Goal: Transaction & Acquisition: Purchase product/service

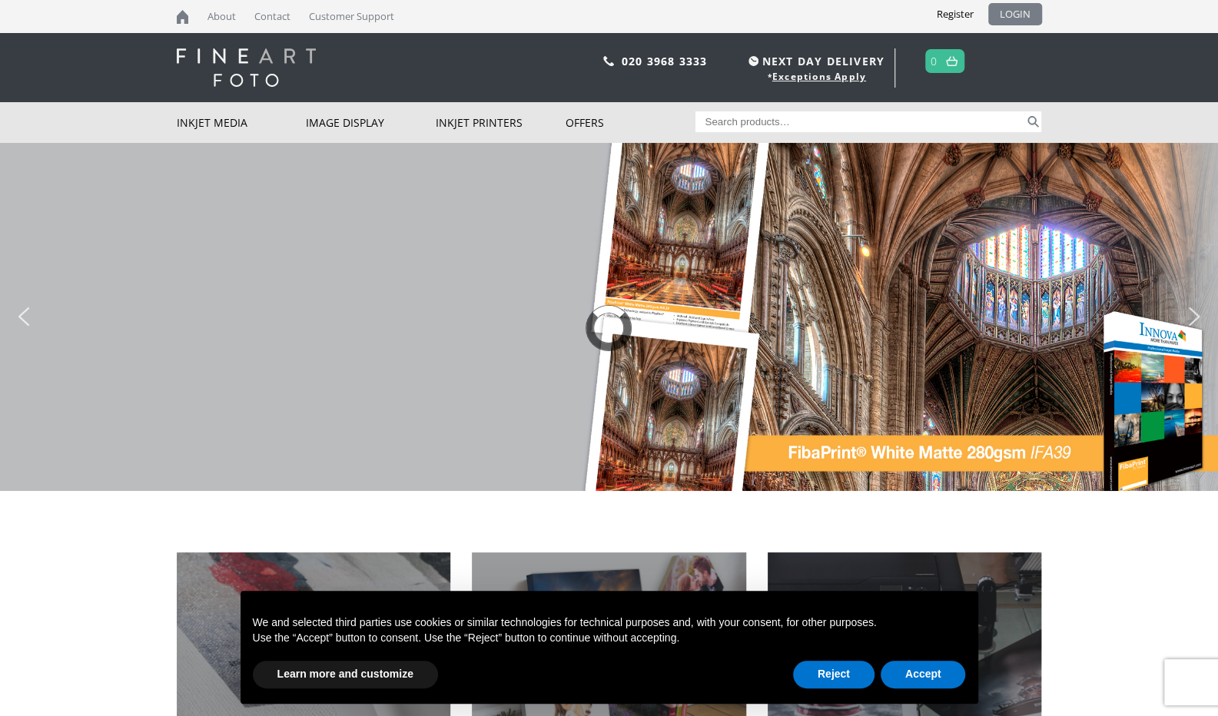
click at [1025, 13] on link "LOGIN" at bounding box center [1016, 14] width 54 height 22
click at [922, 673] on button "Accept" at bounding box center [923, 675] width 85 height 28
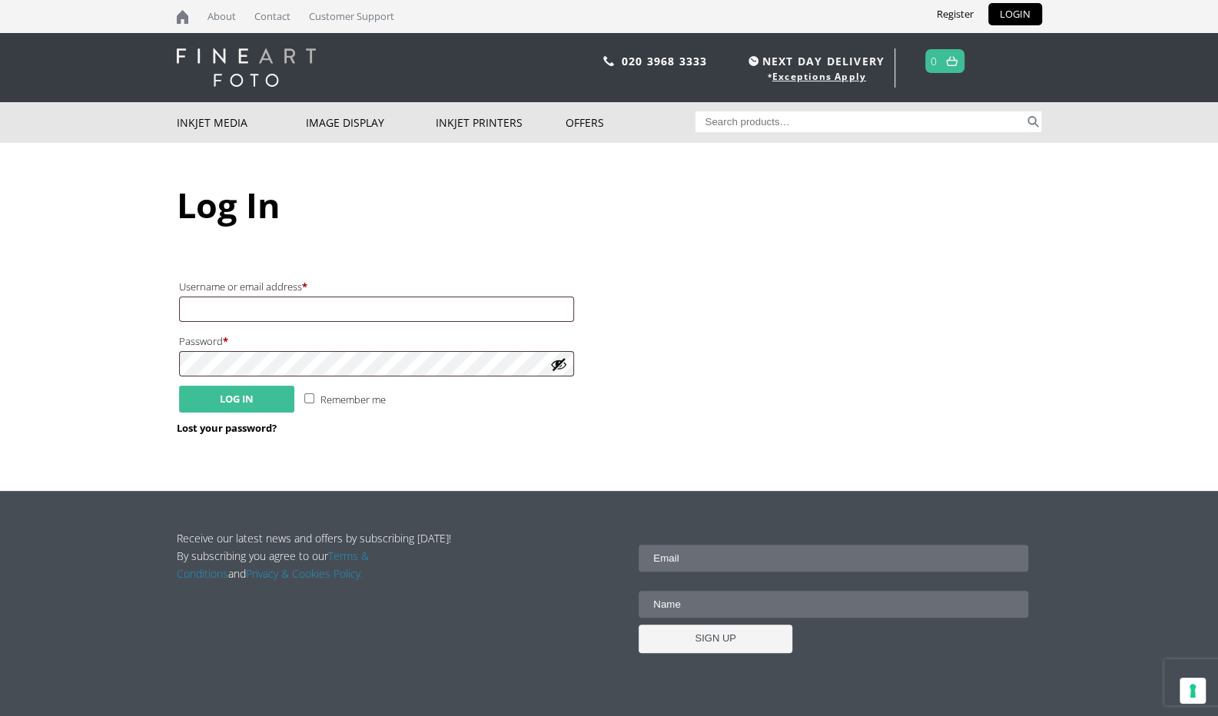
type input "[EMAIL_ADDRESS][DOMAIN_NAME]"
click at [216, 404] on button "Log in" at bounding box center [236, 399] width 115 height 27
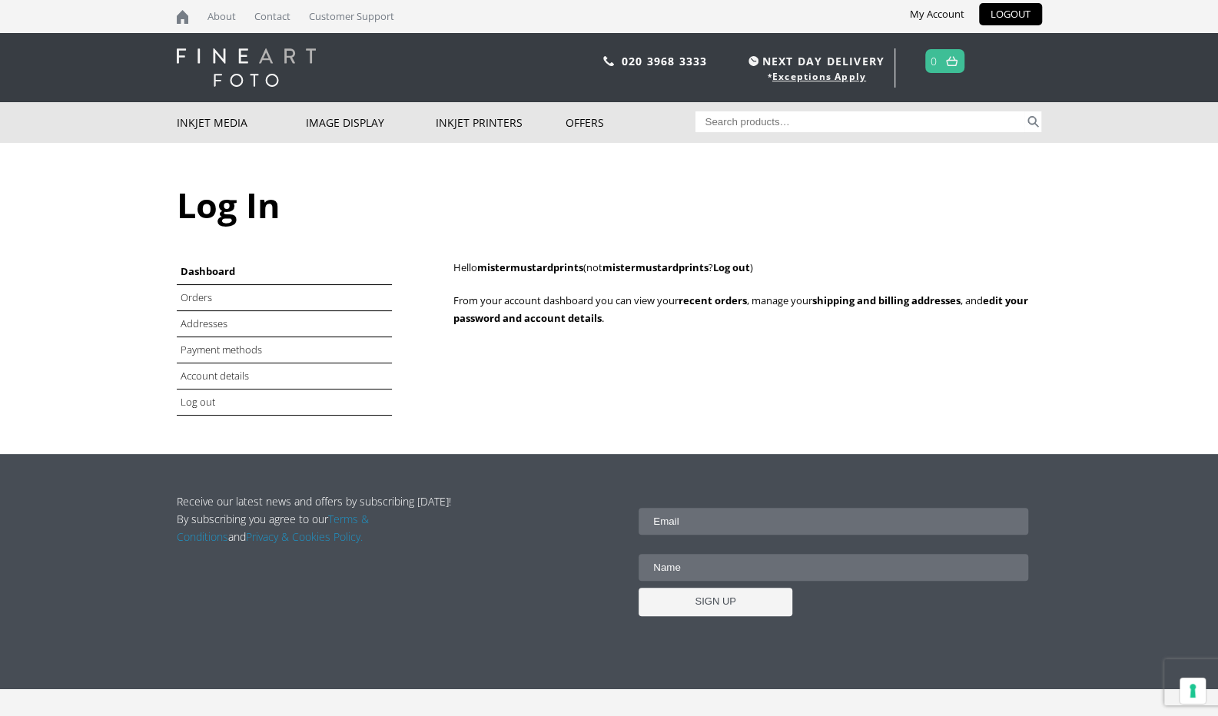
click at [1085, 78] on header "020 3968 3333 NEXT DAY DELIVERY * Exceptions Apply 0" at bounding box center [609, 67] width 1218 height 69
click at [197, 301] on link "Orders" at bounding box center [198, 298] width 34 height 14
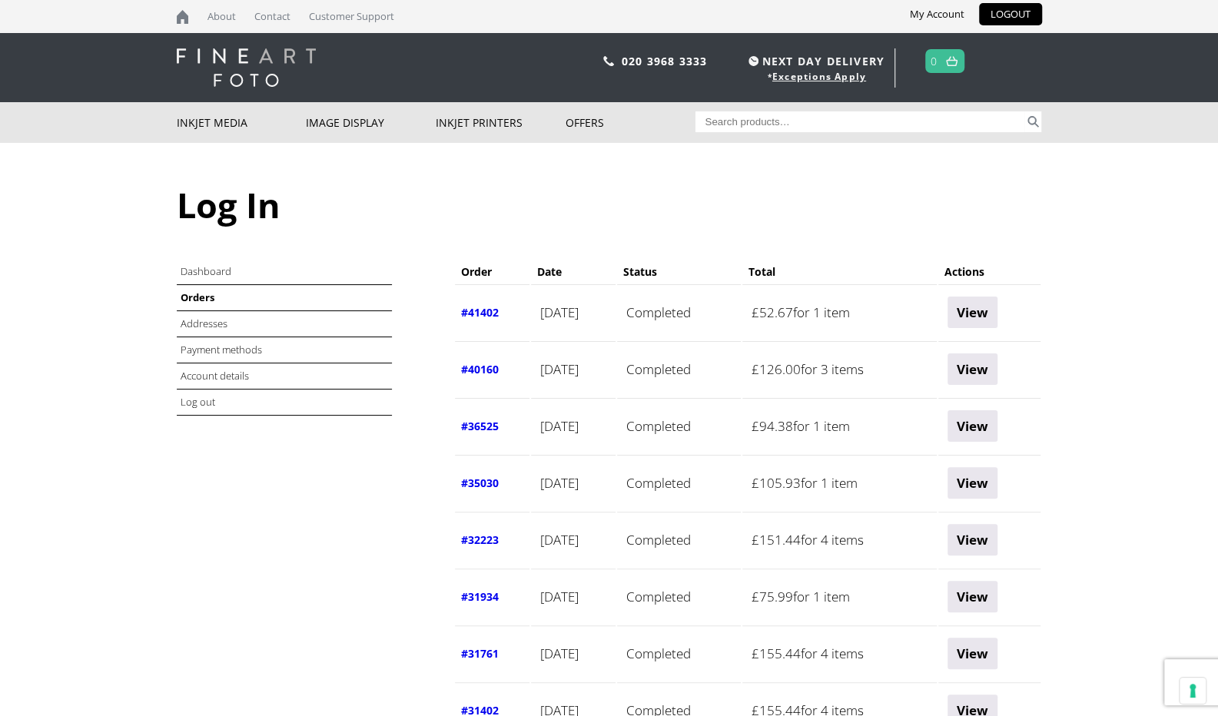
click at [998, 314] on link "View" at bounding box center [973, 313] width 50 height 32
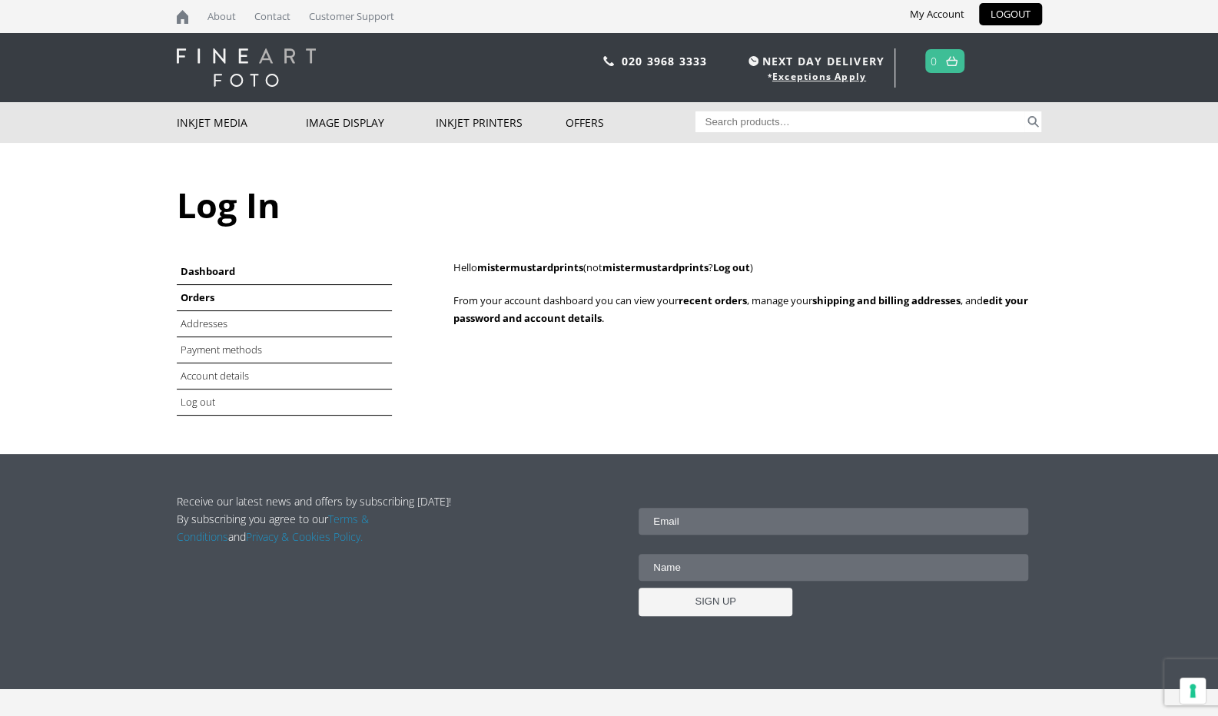
click at [192, 291] on link "Orders" at bounding box center [198, 298] width 34 height 14
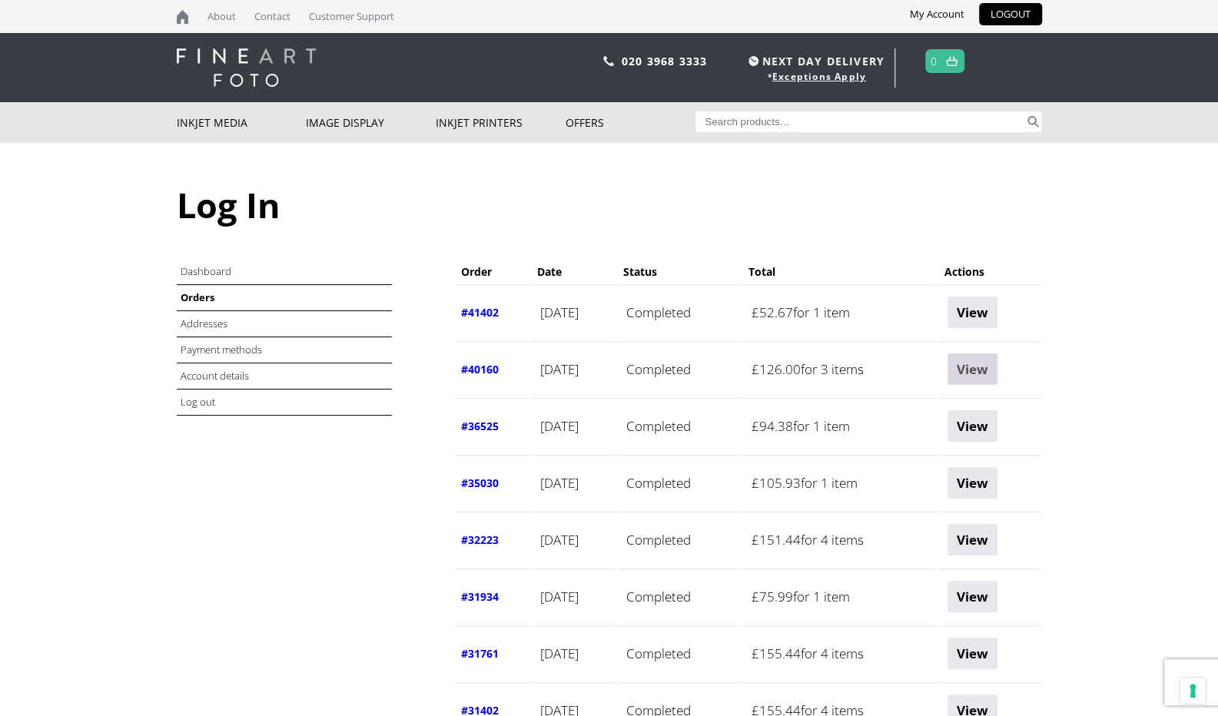
click at [986, 378] on link "View" at bounding box center [973, 370] width 50 height 32
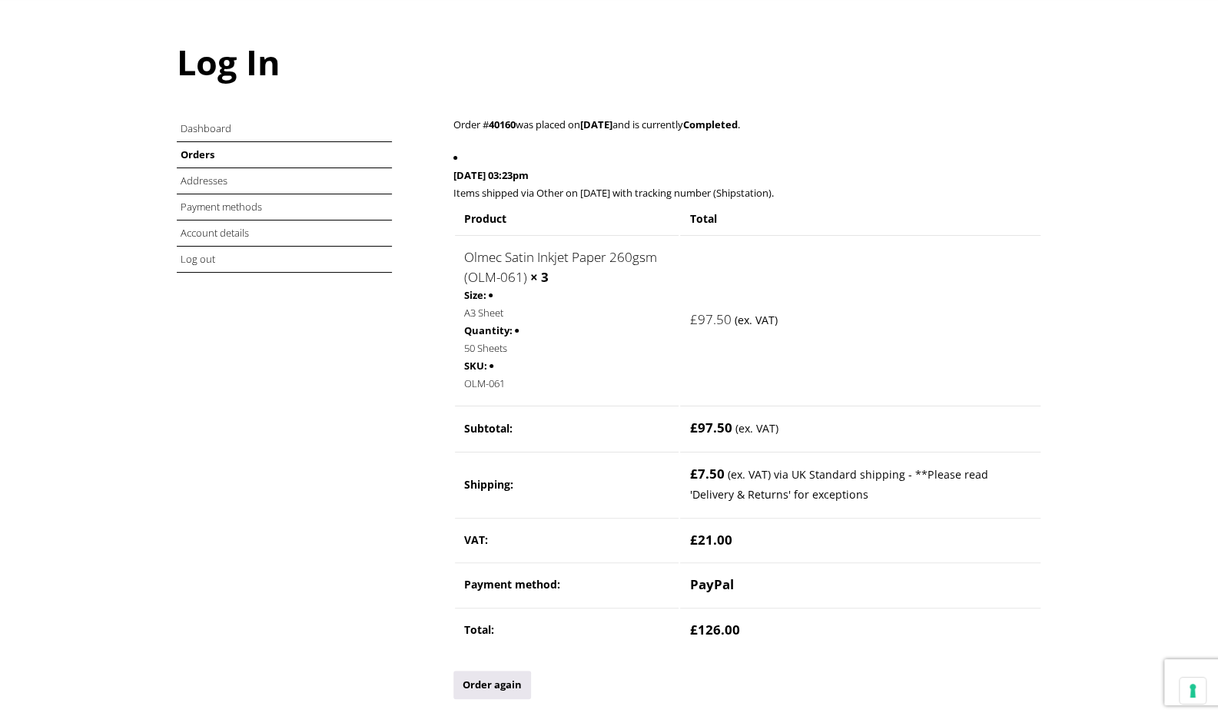
scroll to position [145, 0]
click at [469, 251] on link "Olmec Satin Inkjet Paper 260gsm (OLM-061)" at bounding box center [560, 266] width 193 height 38
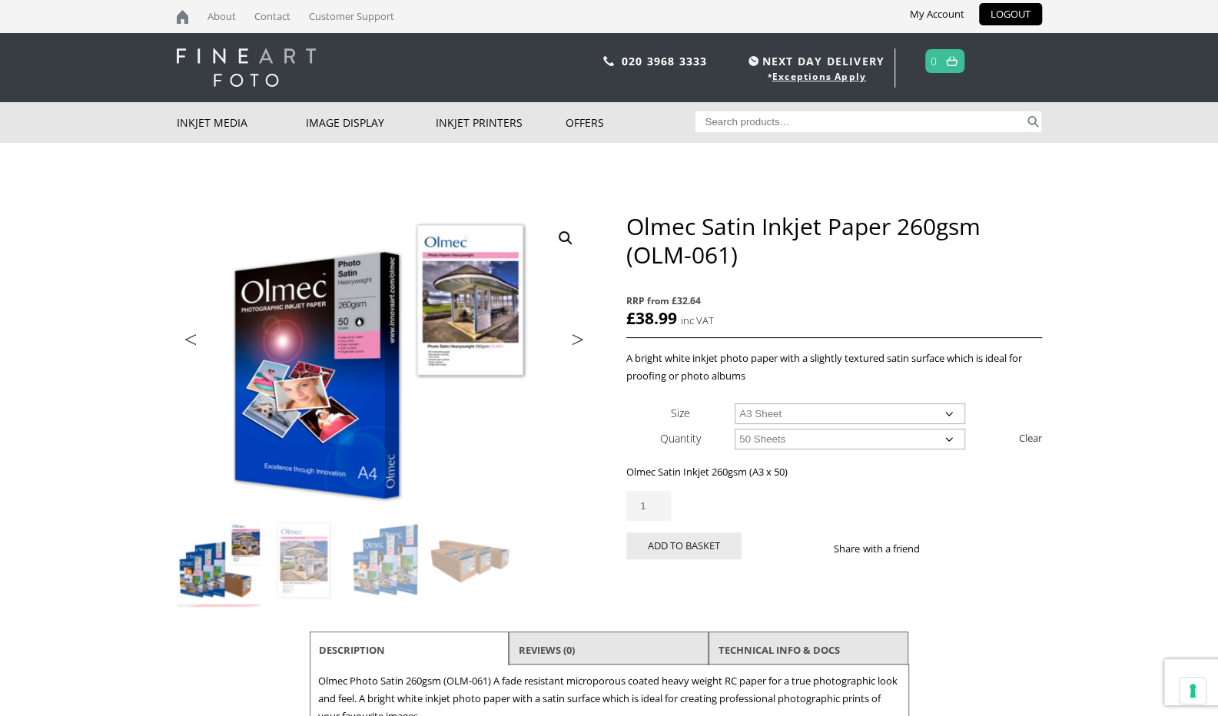
drag, startPoint x: 652, startPoint y: 500, endPoint x: 637, endPoint y: 503, distance: 15.7
click at [637, 503] on input "1" at bounding box center [649, 506] width 45 height 30
type input "3"
click at [686, 546] on button "Add to basket" at bounding box center [684, 546] width 115 height 27
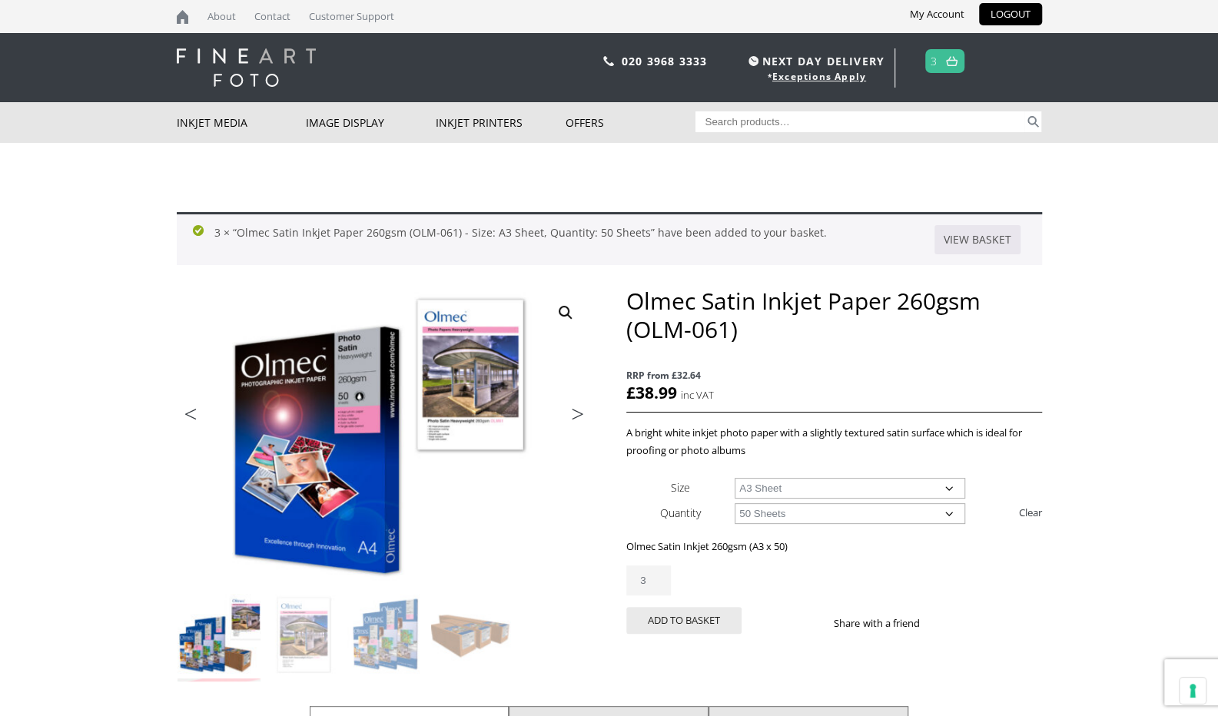
click at [752, 118] on input "Search for:" at bounding box center [860, 121] width 329 height 21
type input "olmec heavyweight satin"
click at [1025, 111] on button "Search" at bounding box center [1034, 121] width 18 height 21
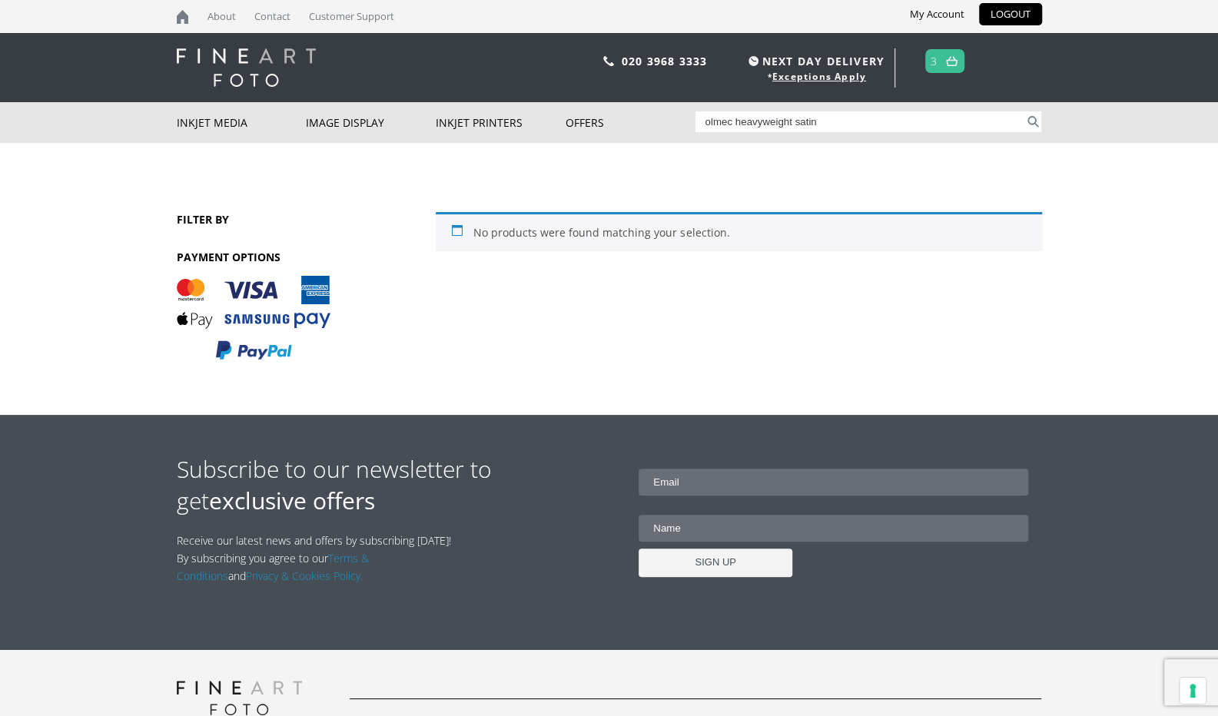
click at [845, 128] on input "olmec heavyweight satin" at bounding box center [860, 121] width 329 height 21
type input "olmec satin"
click at [1025, 111] on button "Search" at bounding box center [1034, 121] width 18 height 21
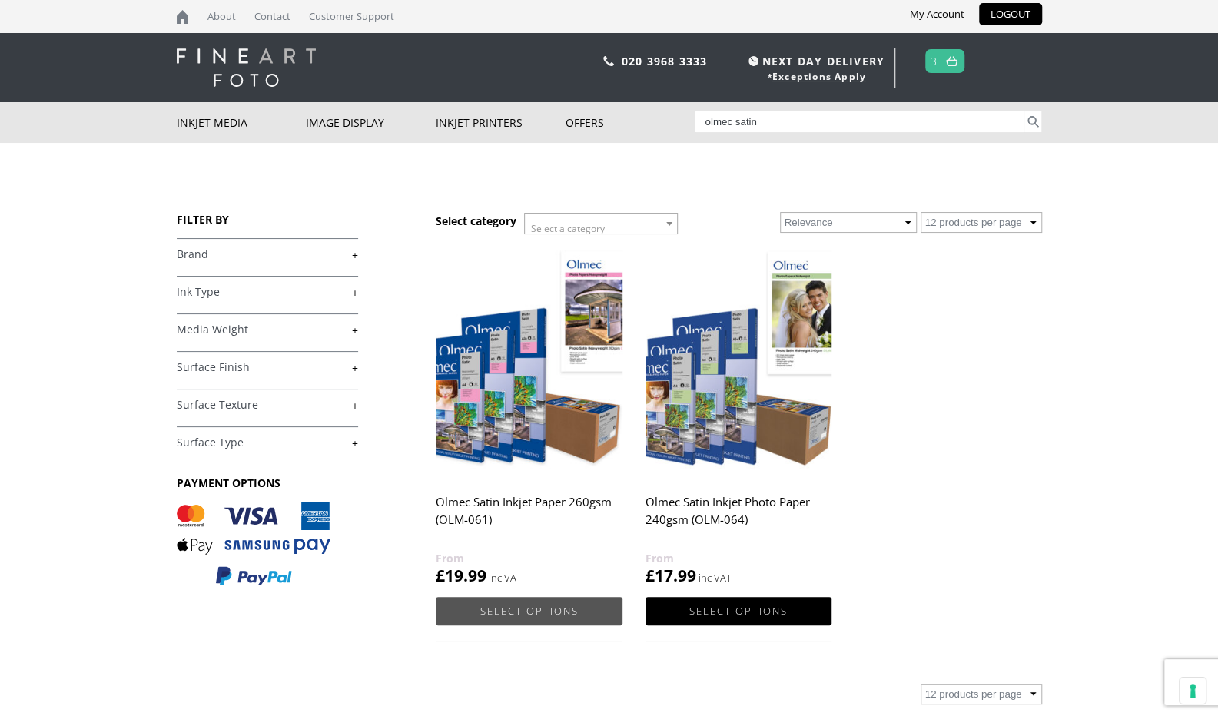
click at [503, 602] on link "Select options" at bounding box center [529, 611] width 186 height 28
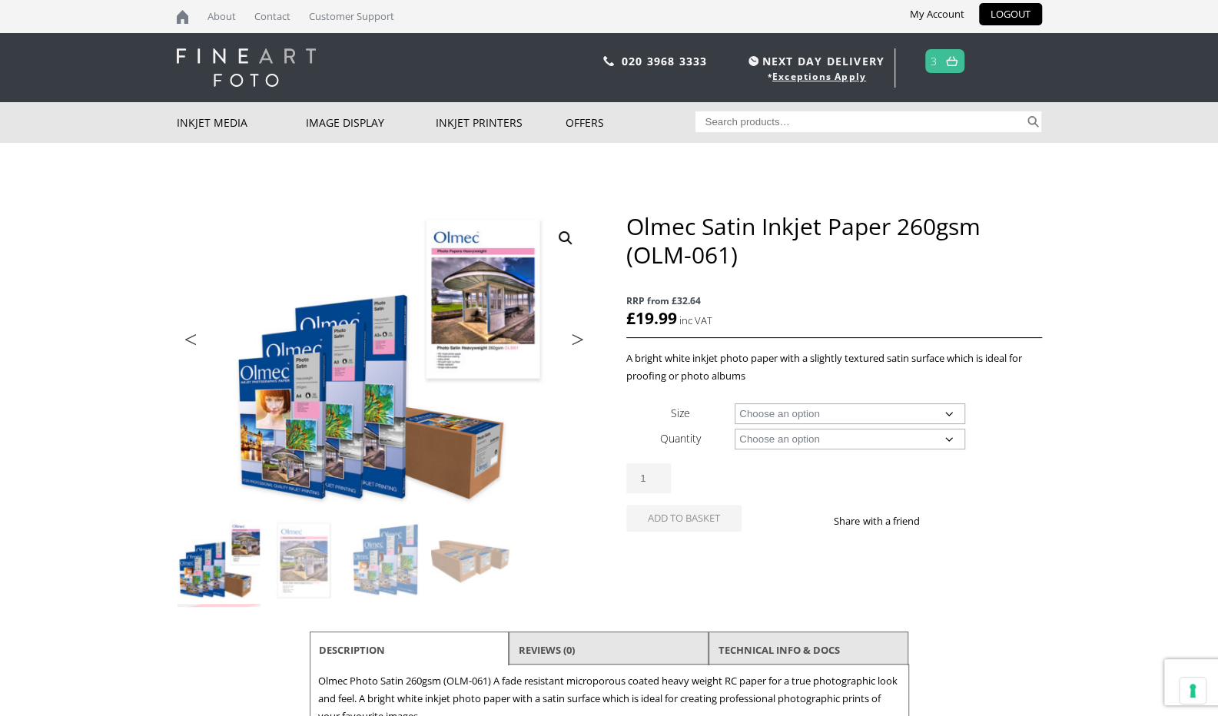
click at [954, 410] on select "Choose an option A4 Sheet A3 Sheet A3+ Sheet A2 Sheet 17" Wide Roll 24" Wide Ro…" at bounding box center [850, 414] width 231 height 21
click at [735, 404] on select "Choose an option A4 Sheet A3 Sheet A3+ Sheet A2 Sheet 17" Wide Roll 24" Wide Ro…" at bounding box center [850, 414] width 231 height 21
select select "24-wide-roll"
click at [938, 439] on select "Choose an option 30m" at bounding box center [850, 439] width 231 height 21
select select "30m"
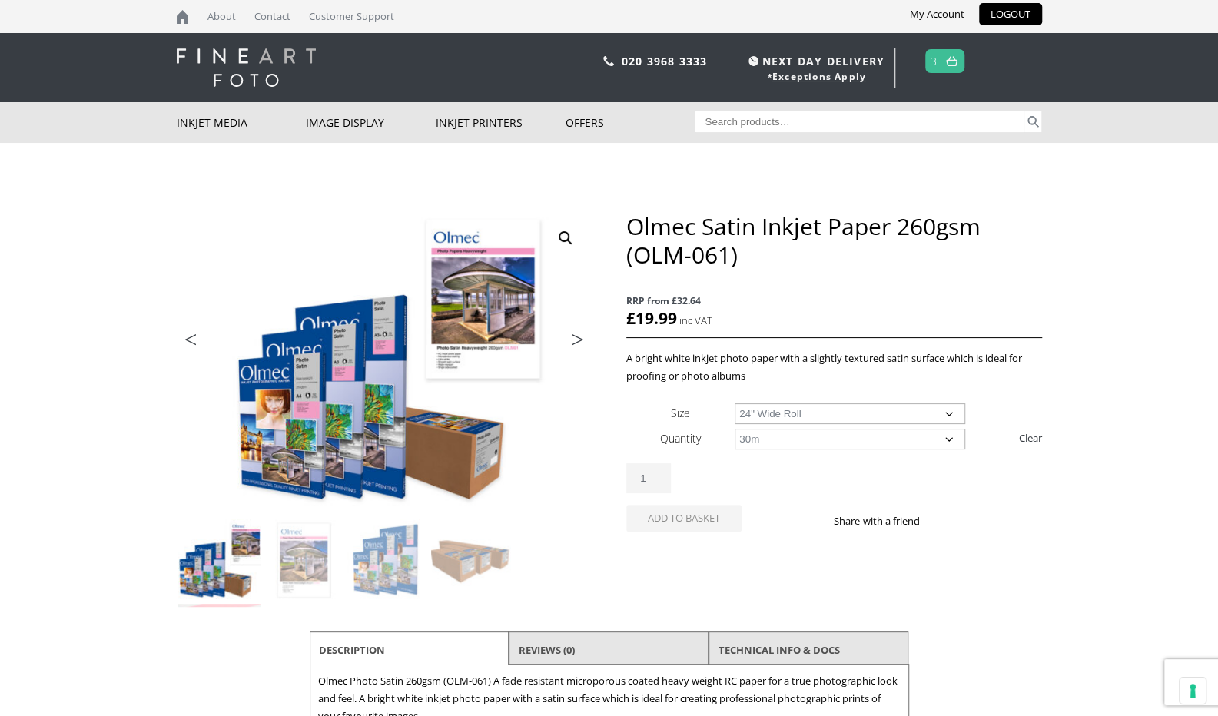
click at [735, 429] on select "Choose an option 30m" at bounding box center [850, 439] width 231 height 21
select select "24-wide-roll"
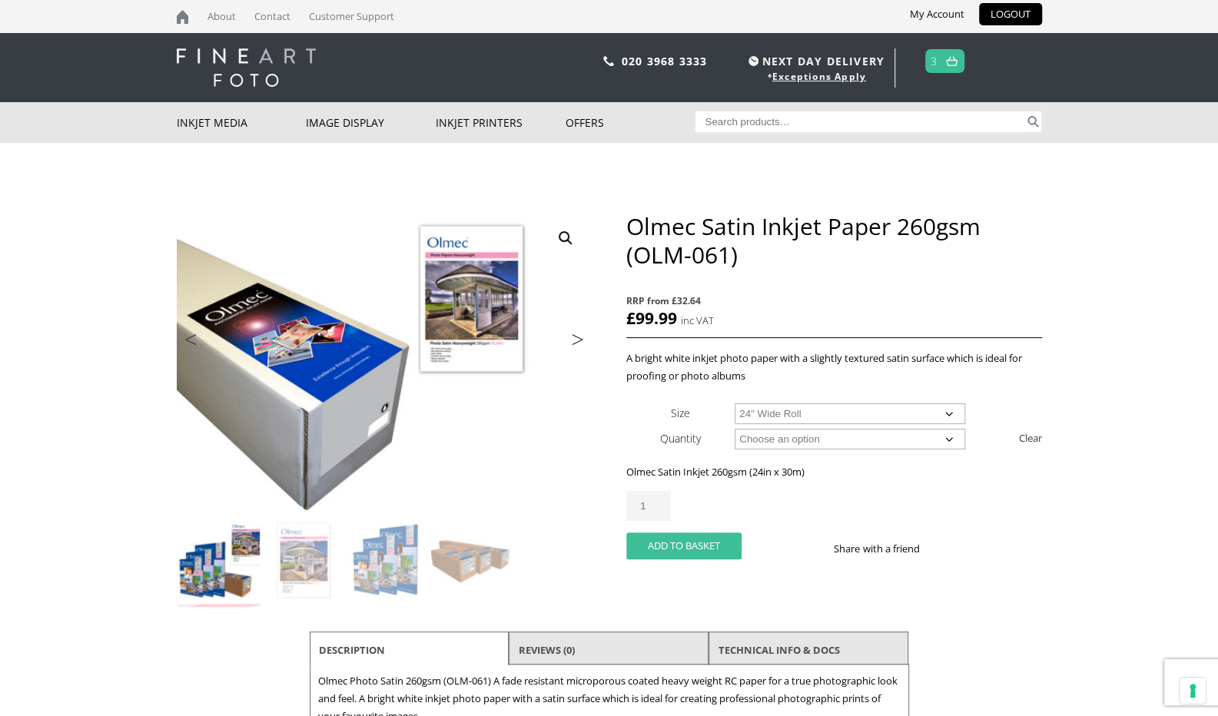
click at [678, 545] on button "Add to basket" at bounding box center [684, 546] width 115 height 27
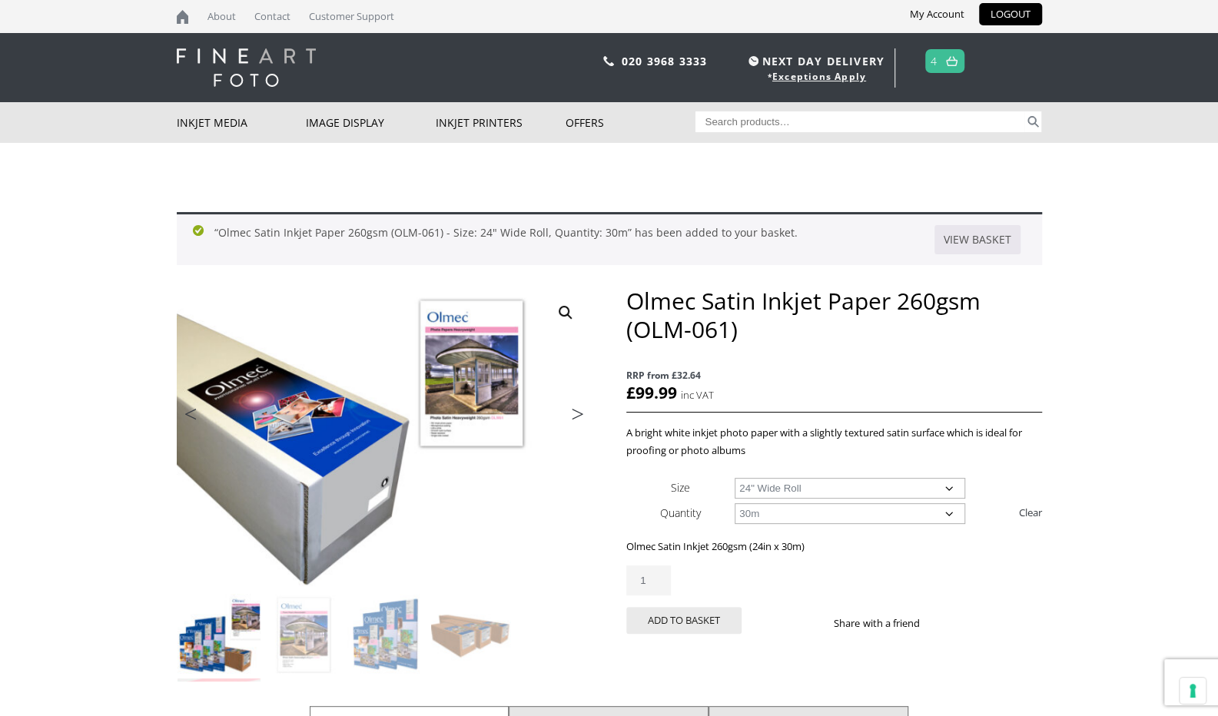
click at [937, 68] on link "4" at bounding box center [934, 61] width 7 height 22
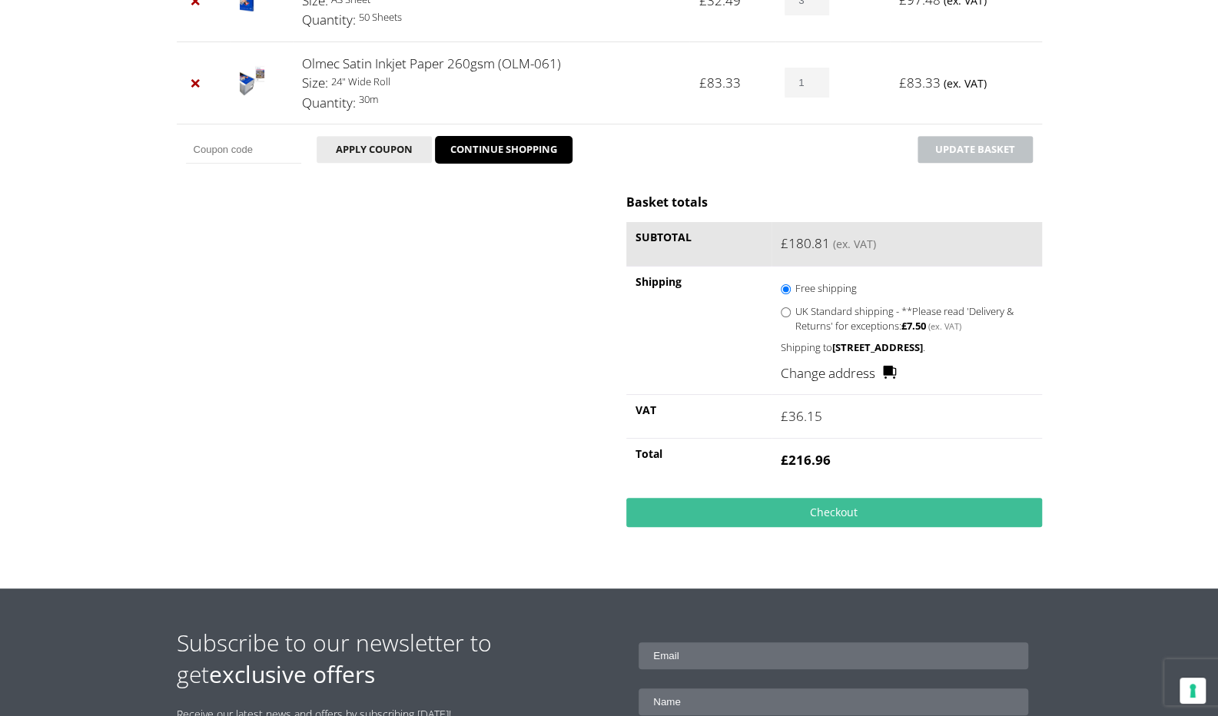
scroll to position [331, 0]
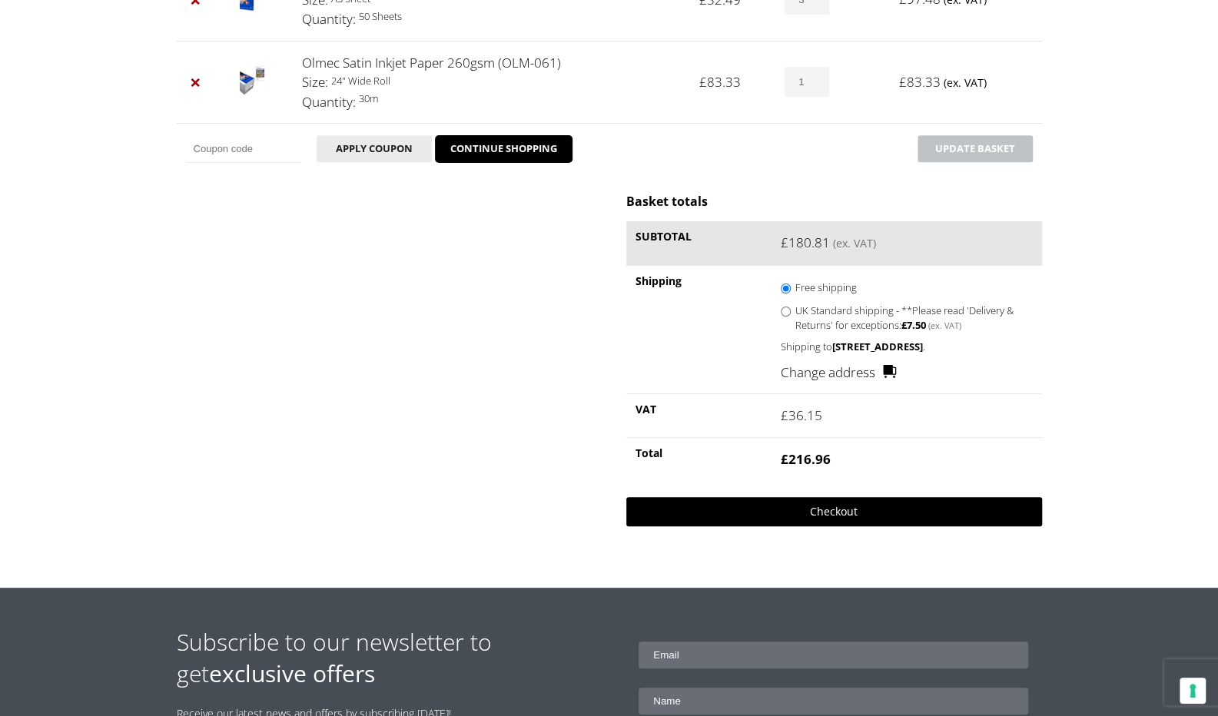
click at [781, 527] on link "Checkout" at bounding box center [834, 511] width 415 height 29
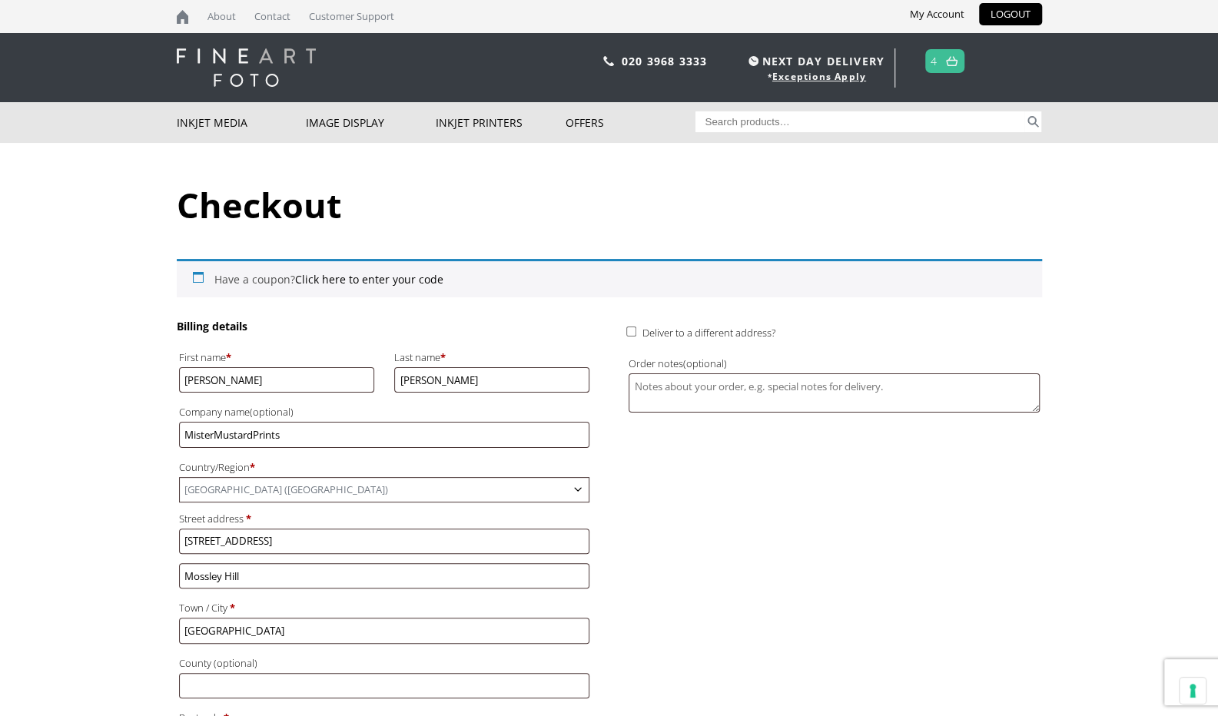
click at [940, 64] on span "4" at bounding box center [945, 61] width 39 height 24
click at [953, 62] on img at bounding box center [952, 61] width 12 height 10
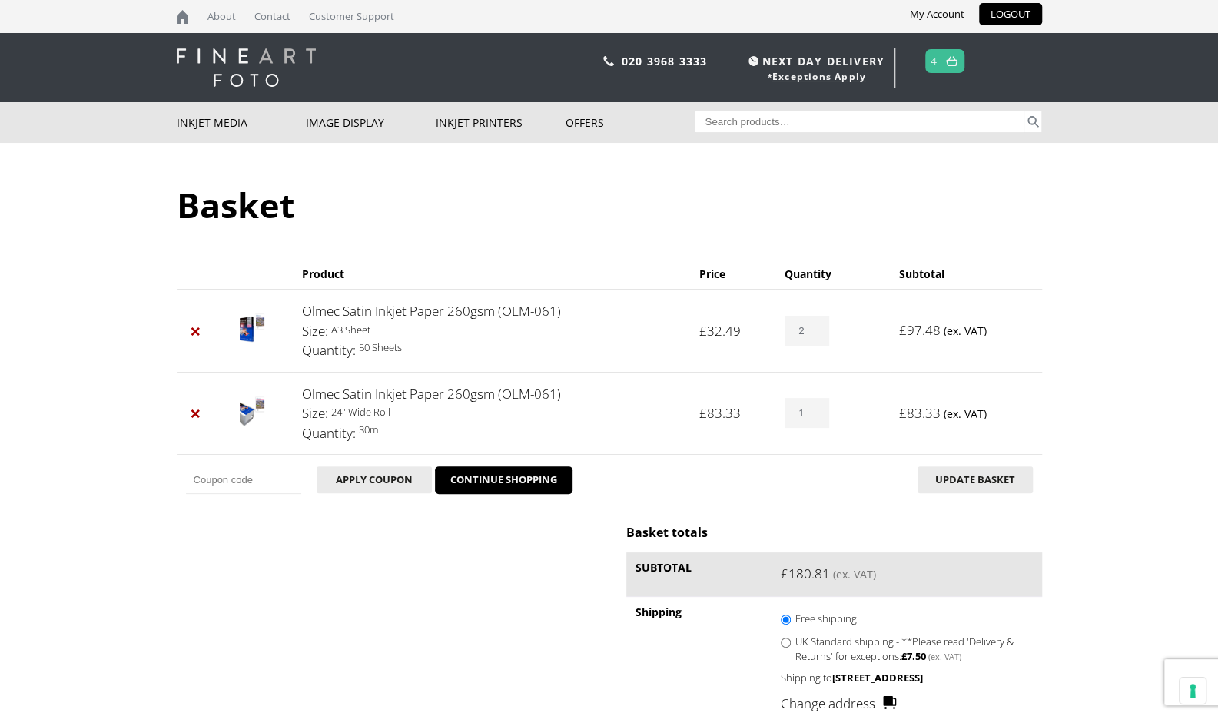
click at [823, 335] on input "2" at bounding box center [807, 331] width 45 height 30
type input "1"
click at [823, 335] on input "1" at bounding box center [807, 331] width 45 height 30
click at [930, 479] on button "Update basket" at bounding box center [975, 480] width 115 height 27
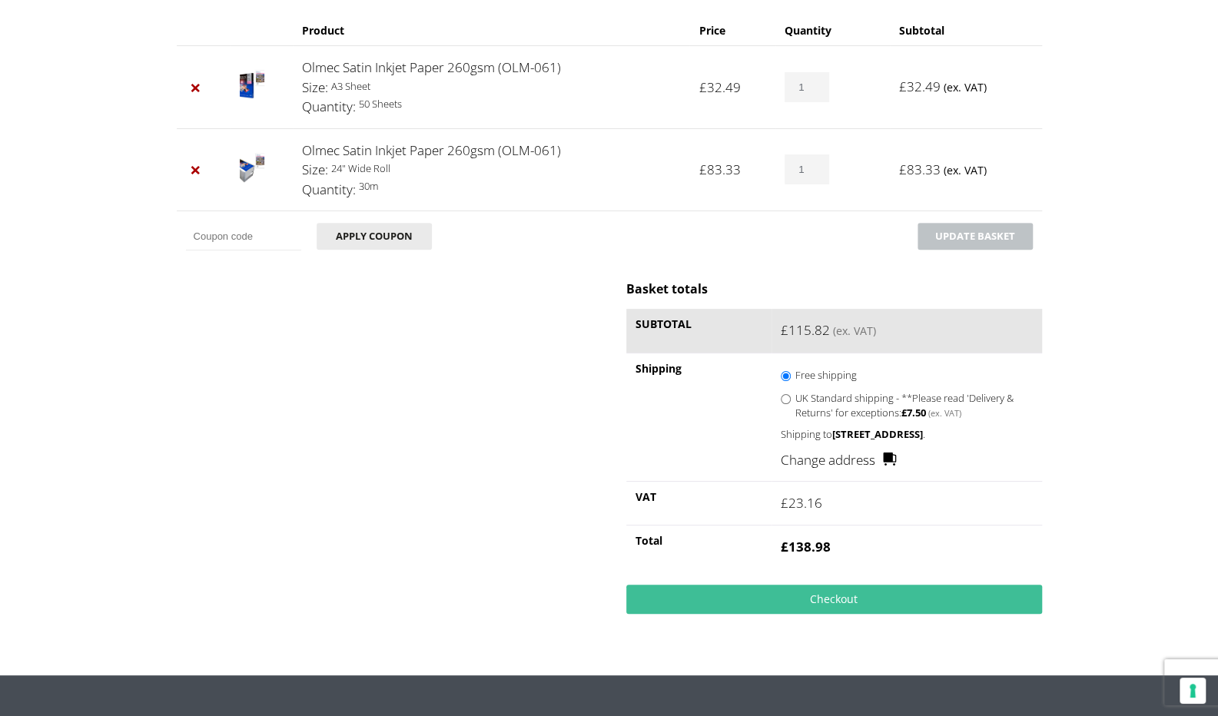
scroll to position [309, 0]
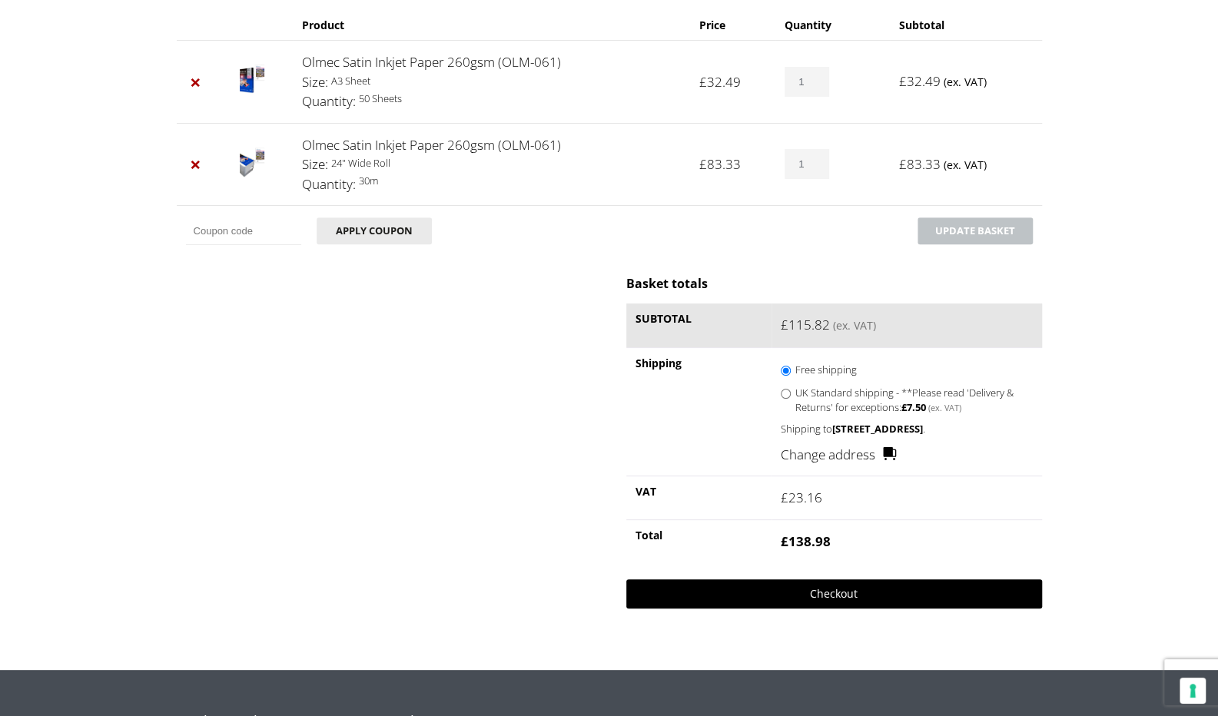
click at [820, 600] on link "Checkout" at bounding box center [834, 594] width 415 height 29
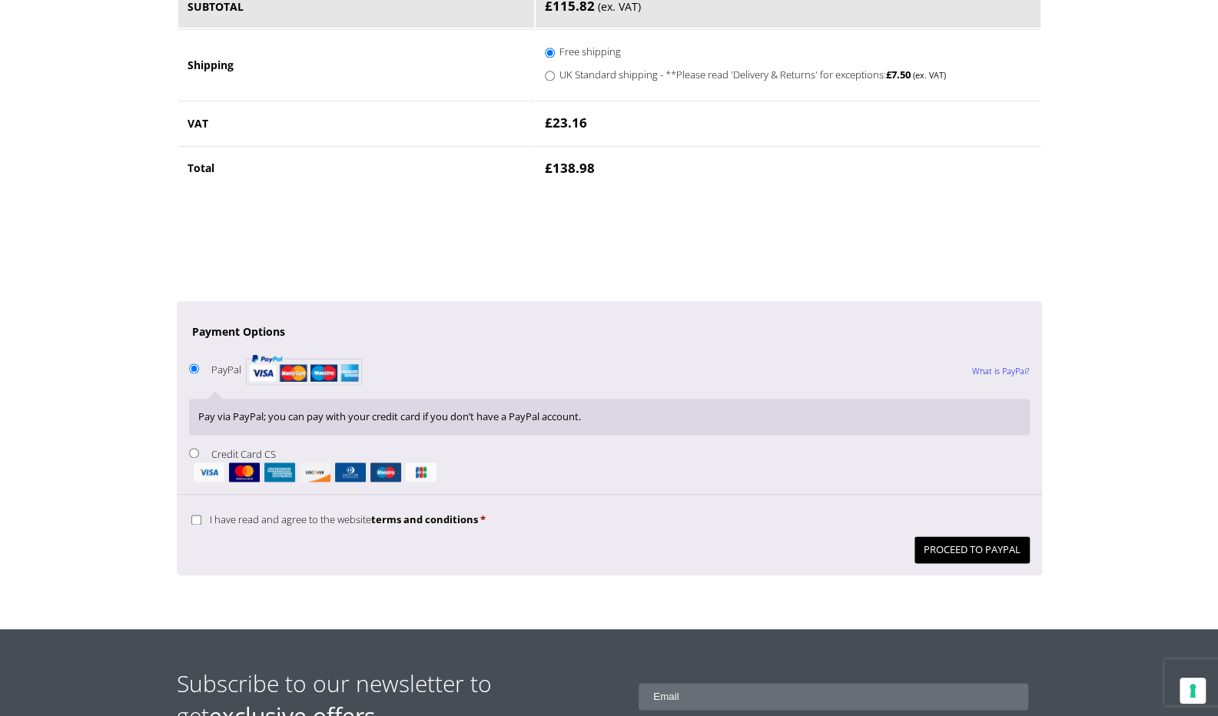
scroll to position [1115, 0]
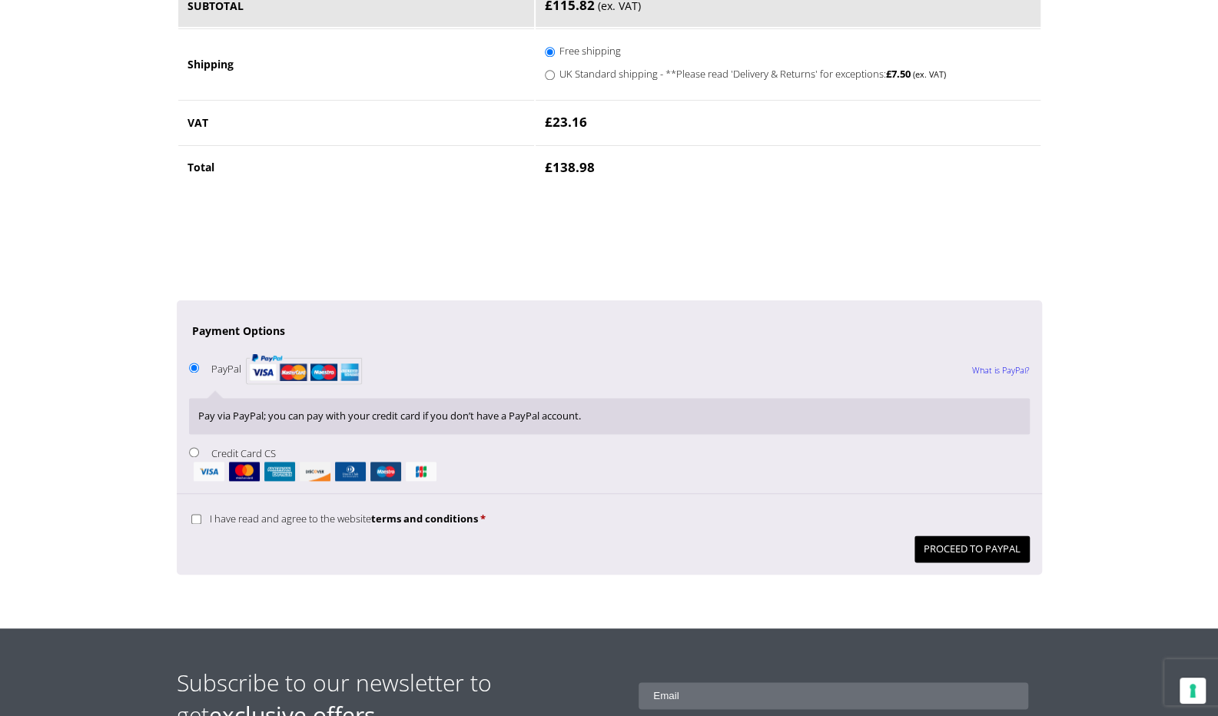
click at [191, 514] on input "I have read and agree to the website terms and conditions *" at bounding box center [196, 519] width 10 height 10
checkbox input "true"
click at [952, 541] on button "Proceed to PayPal" at bounding box center [972, 549] width 115 height 27
